Goal: Task Accomplishment & Management: Use online tool/utility

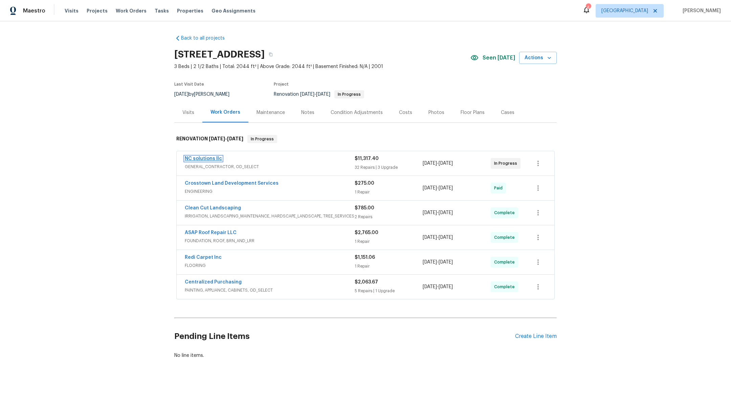
click at [191, 158] on link "NC solutions llc" at bounding box center [203, 158] width 37 height 5
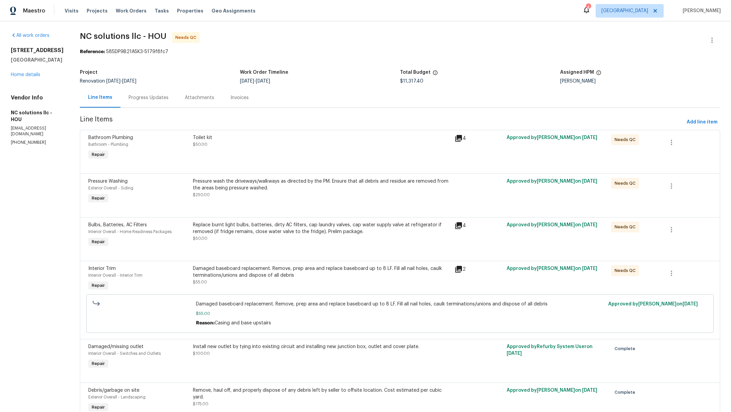
click at [296, 144] on div "Toilet kit $50.00" at bounding box center [322, 141] width 258 height 14
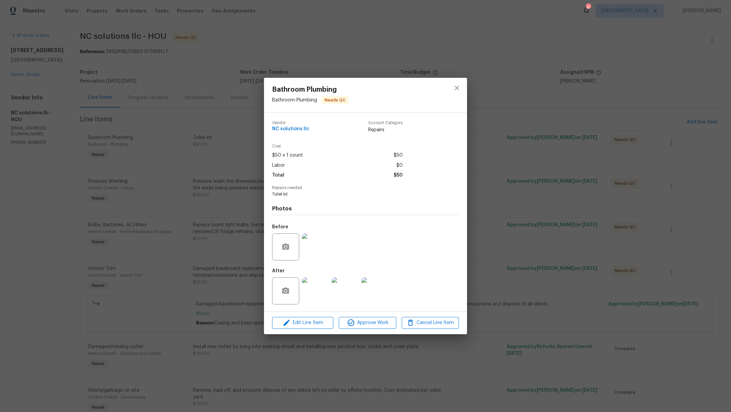
click at [313, 283] on img at bounding box center [315, 291] width 27 height 27
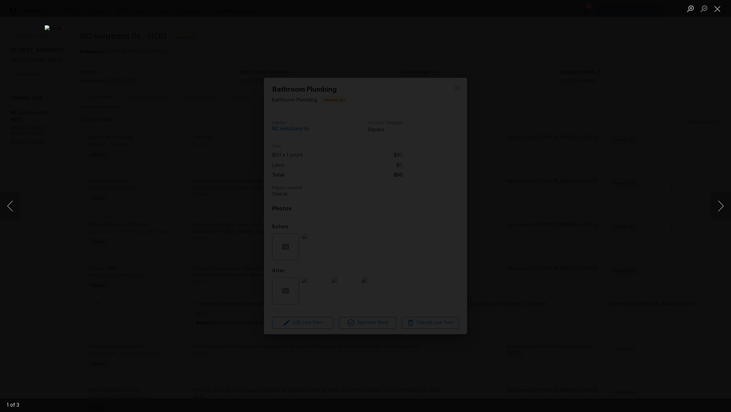
click at [710, 215] on div "Lightbox" at bounding box center [365, 206] width 731 height 412
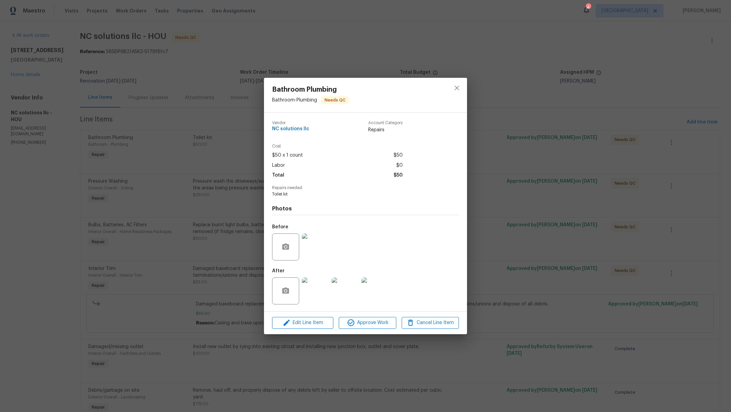
click at [347, 292] on img at bounding box center [345, 291] width 27 height 27
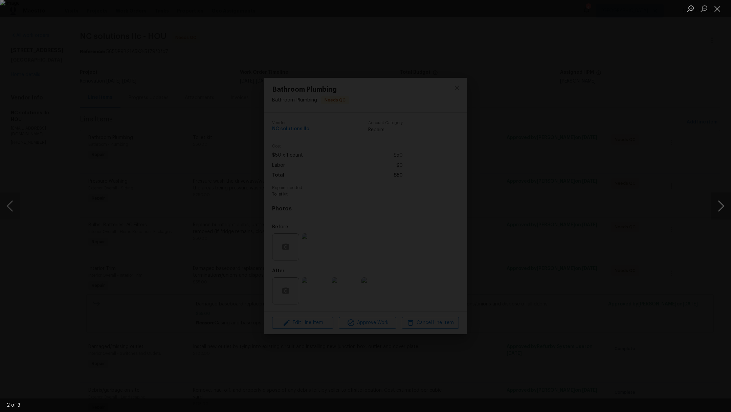
click at [723, 206] on button "Next image" at bounding box center [721, 206] width 20 height 27
click at [719, 11] on button "Close lightbox" at bounding box center [718, 9] width 14 height 12
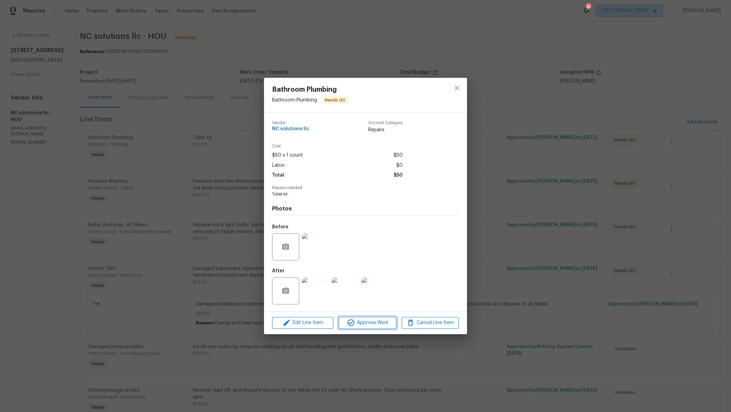
click at [370, 326] on span "Approve Work" at bounding box center [367, 323] width 53 height 8
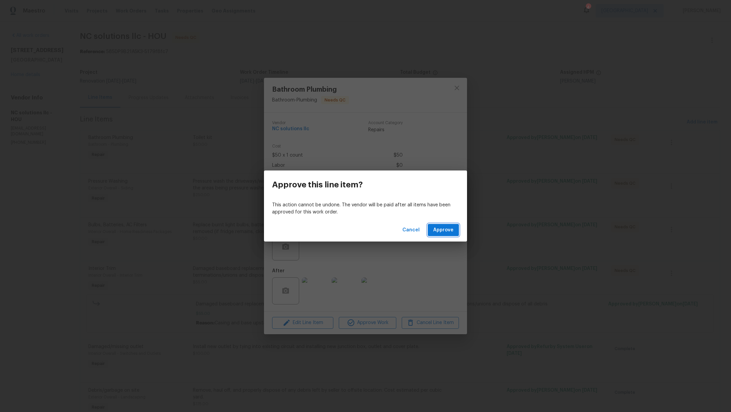
click at [455, 224] on button "Approve" at bounding box center [443, 230] width 31 height 13
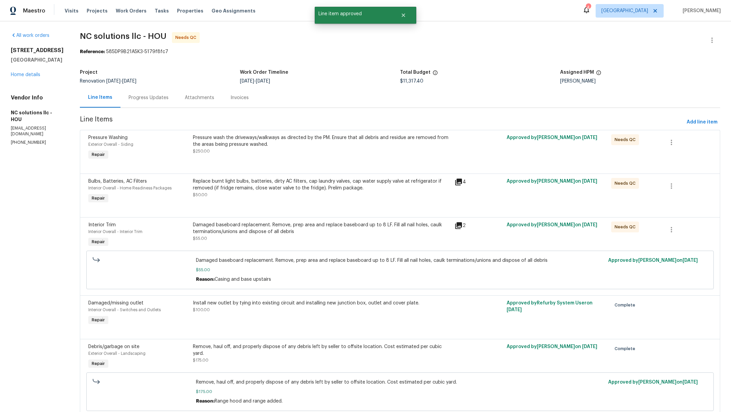
click at [318, 157] on div "Pressure wash the driveways/walkways as directed by the PM. Ensure that all deb…" at bounding box center [322, 147] width 262 height 31
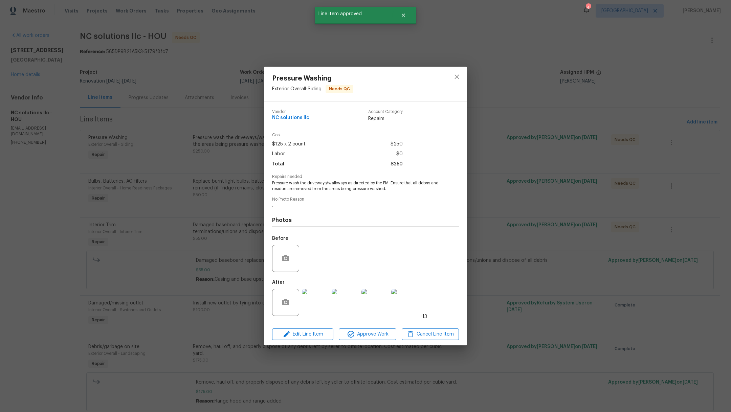
click at [310, 306] on img at bounding box center [315, 302] width 27 height 27
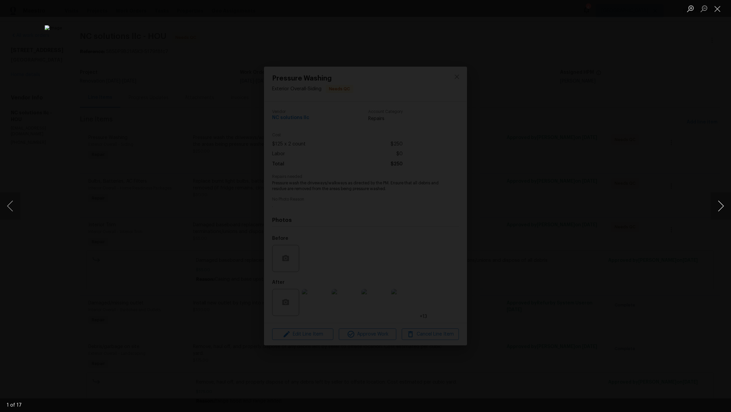
click at [722, 206] on button "Next image" at bounding box center [721, 206] width 20 height 27
click at [723, 207] on button "Next image" at bounding box center [721, 206] width 20 height 27
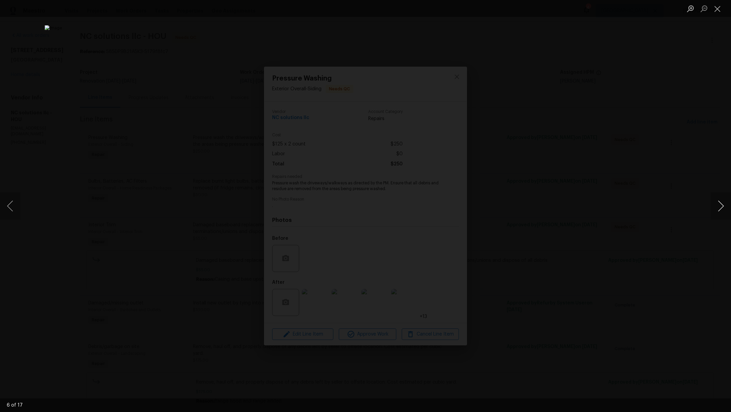
click at [723, 207] on button "Next image" at bounding box center [721, 206] width 20 height 27
click at [719, 7] on button "Close lightbox" at bounding box center [718, 9] width 14 height 12
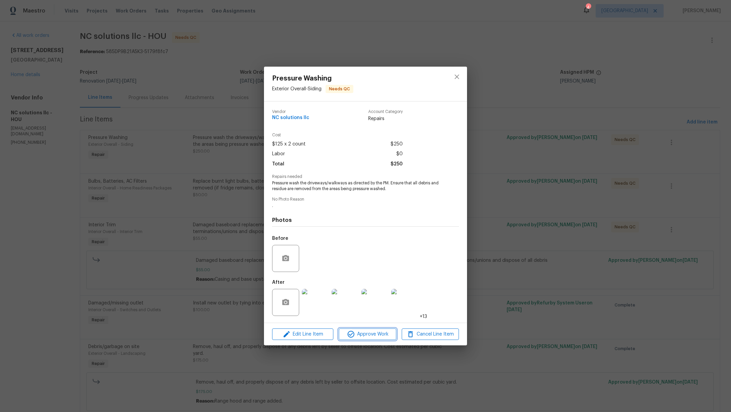
click at [385, 335] on span "Approve Work" at bounding box center [367, 334] width 53 height 8
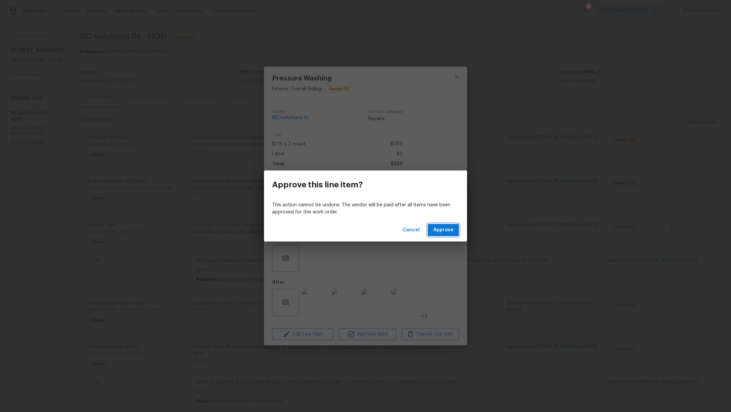
click at [449, 229] on span "Approve" at bounding box center [443, 230] width 20 height 8
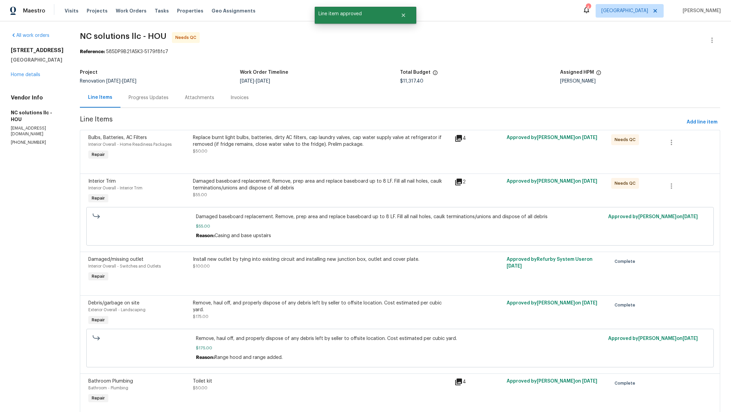
click at [315, 156] on div "Replace burnt light bulbs, batteries, dirty AC filters, cap laundry valves, cap…" at bounding box center [322, 147] width 262 height 31
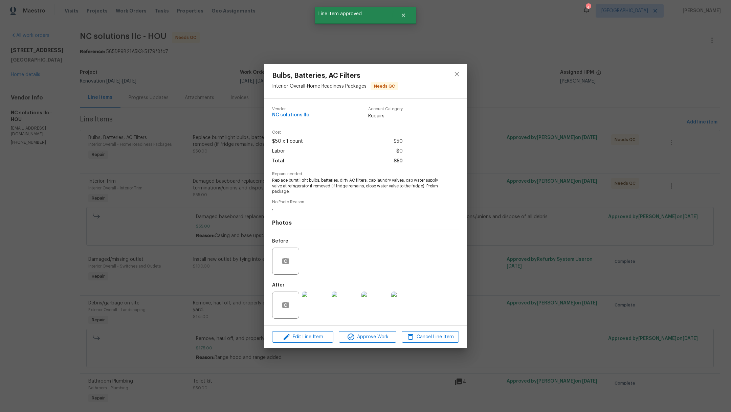
click at [320, 313] on img at bounding box center [315, 305] width 27 height 27
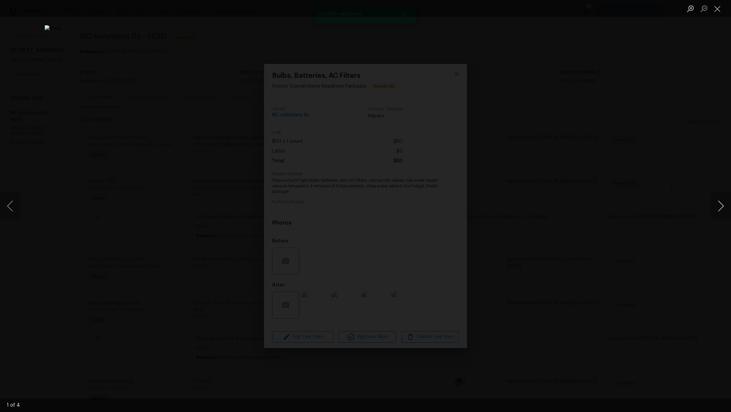
click at [722, 207] on button "Next image" at bounding box center [721, 206] width 20 height 27
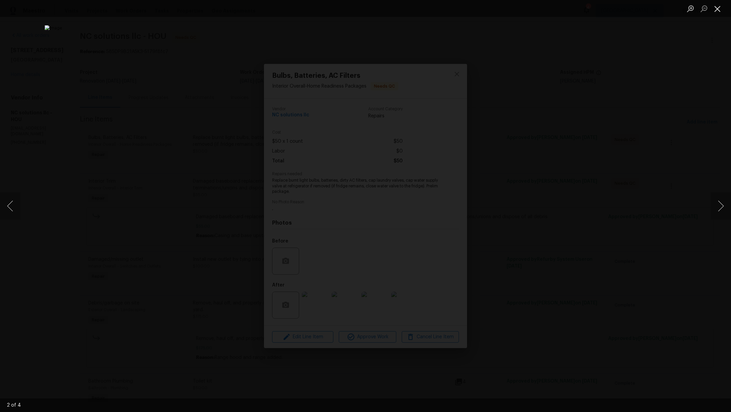
click at [717, 11] on button "Close lightbox" at bounding box center [718, 9] width 14 height 12
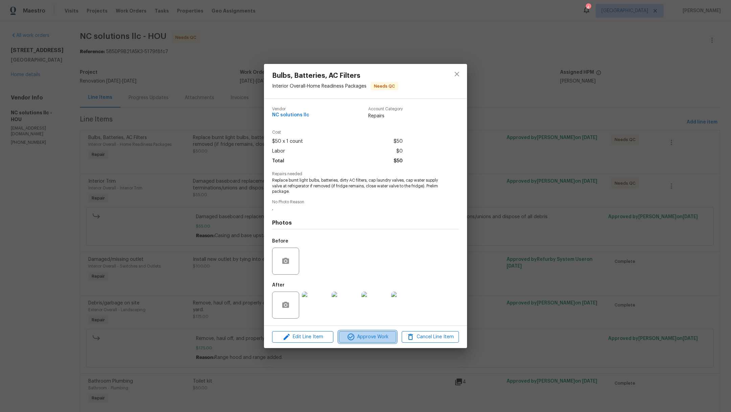
click at [362, 339] on span "Approve Work" at bounding box center [367, 337] width 53 height 8
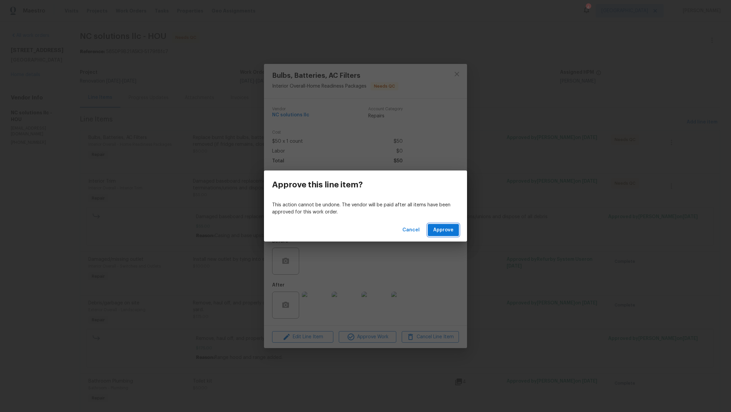
click at [441, 236] on button "Approve" at bounding box center [443, 230] width 31 height 13
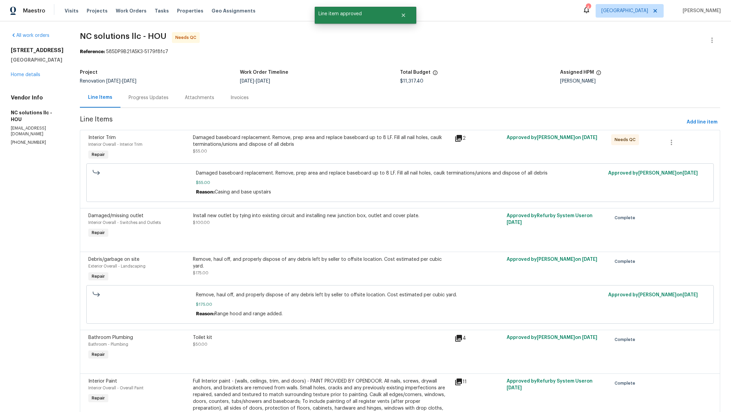
click at [286, 155] on div "Damaged baseboard replacement. Remove, prep area and replace baseboard up to 8 …" at bounding box center [322, 147] width 262 height 31
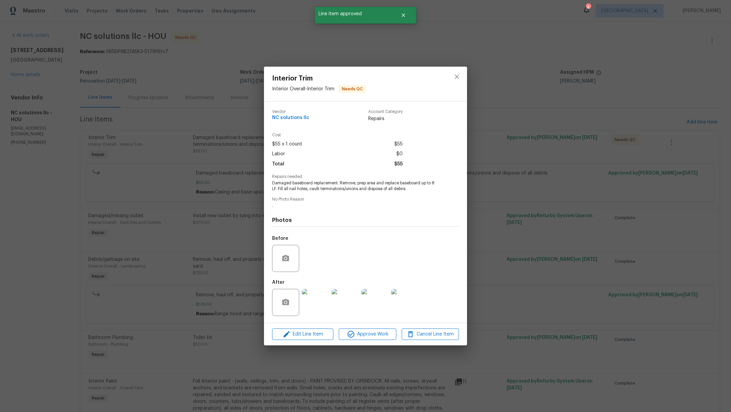
click at [317, 299] on img at bounding box center [315, 302] width 27 height 27
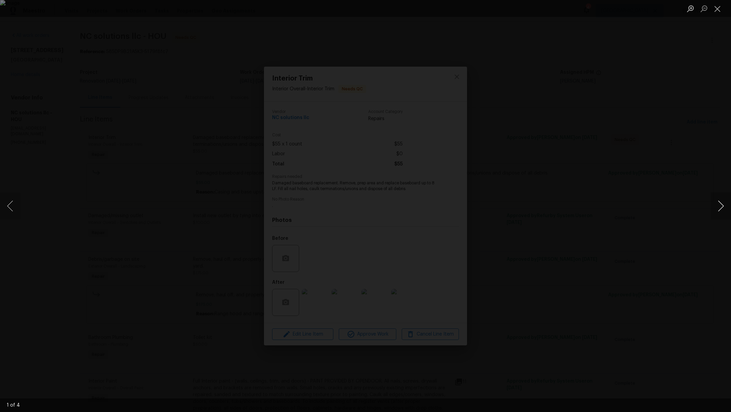
click at [728, 207] on button "Next image" at bounding box center [721, 206] width 20 height 27
click at [723, 10] on button "Close lightbox" at bounding box center [718, 9] width 14 height 12
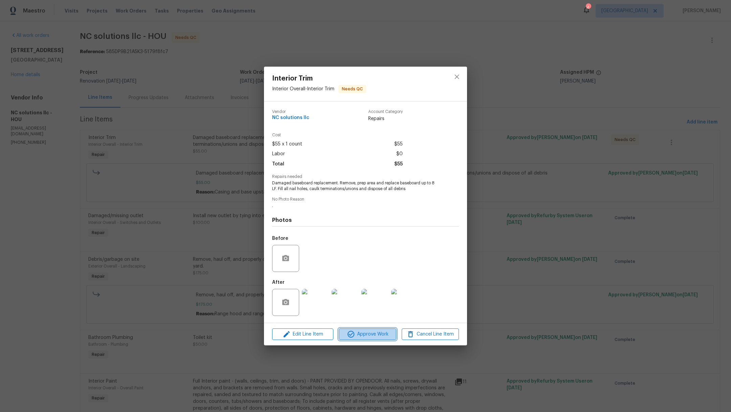
click at [365, 337] on span "Approve Work" at bounding box center [367, 334] width 53 height 8
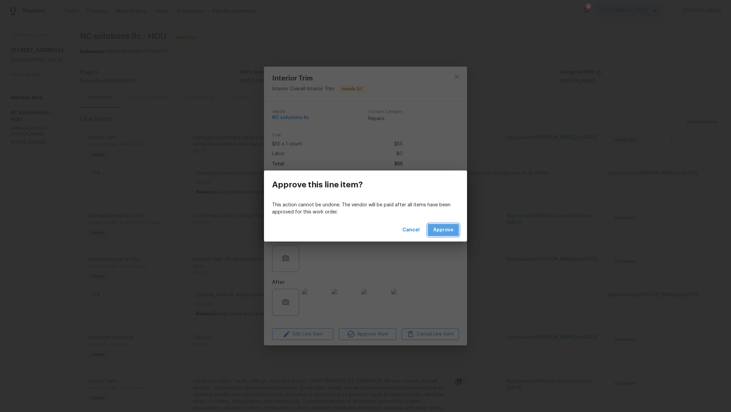
click at [443, 230] on span "Approve" at bounding box center [443, 230] width 20 height 8
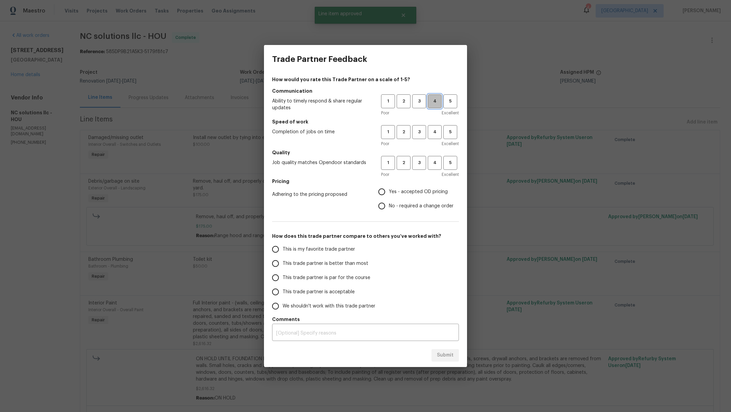
click at [434, 100] on span "4" at bounding box center [435, 101] width 13 height 8
click at [404, 133] on span "2" at bounding box center [403, 132] width 13 height 8
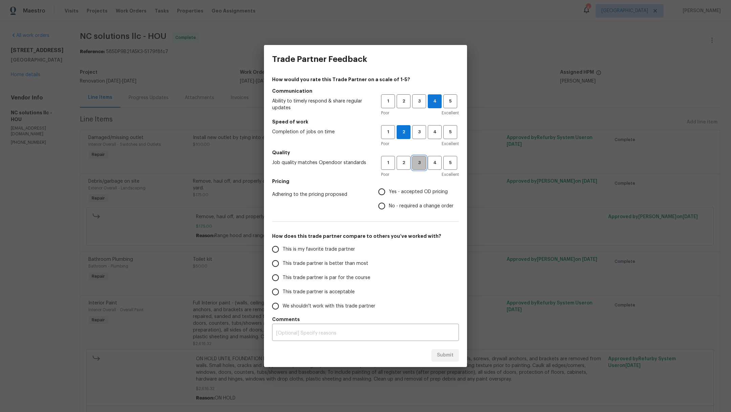
click at [419, 165] on span "3" at bounding box center [419, 163] width 13 height 8
click at [397, 191] on span "Yes - accepted OD pricing" at bounding box center [418, 192] width 59 height 7
click at [389, 191] on input "Yes - accepted OD pricing" at bounding box center [382, 192] width 14 height 14
radio input "true"
click at [313, 263] on span "This trade partner is better than most" at bounding box center [326, 263] width 86 height 7
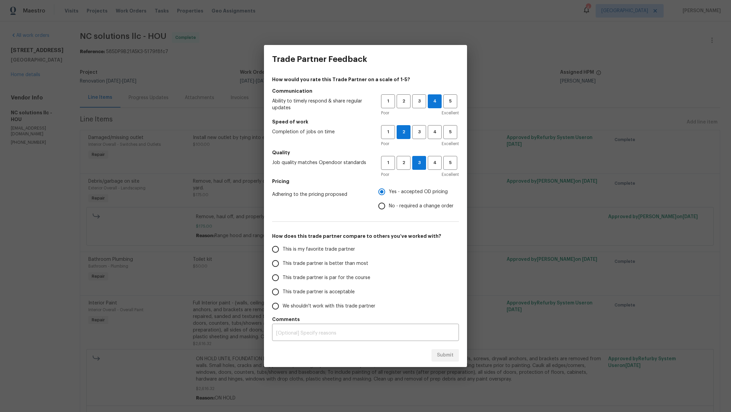
click at [283, 263] on input "This trade partner is better than most" at bounding box center [275, 264] width 14 height 14
click at [461, 350] on div "Submit" at bounding box center [365, 355] width 203 height 23
click at [452, 354] on span "Submit" at bounding box center [445, 355] width 17 height 8
radio input "true"
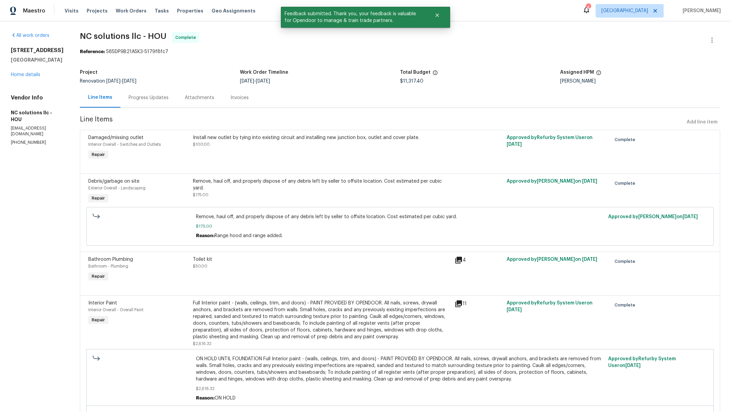
click at [19, 71] on div "[STREET_ADDRESS] Home details" at bounding box center [37, 62] width 53 height 31
click at [21, 75] on link "Home details" at bounding box center [25, 74] width 29 height 5
